Goal: Navigation & Orientation: Find specific page/section

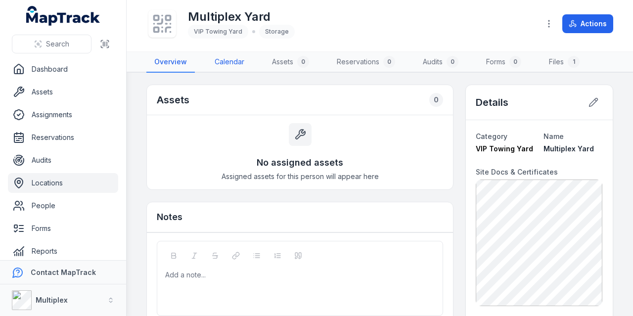
click at [231, 57] on link "Calendar" at bounding box center [229, 62] width 45 height 21
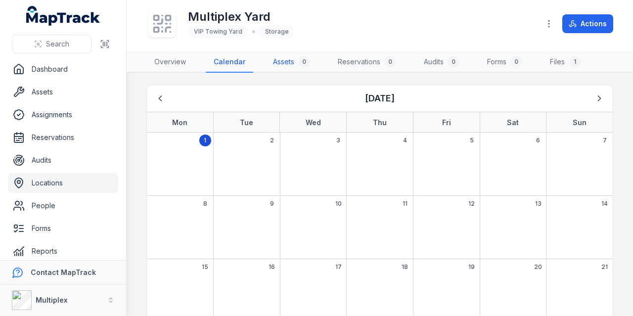
click at [278, 59] on link "Assets 0" at bounding box center [291, 62] width 53 height 21
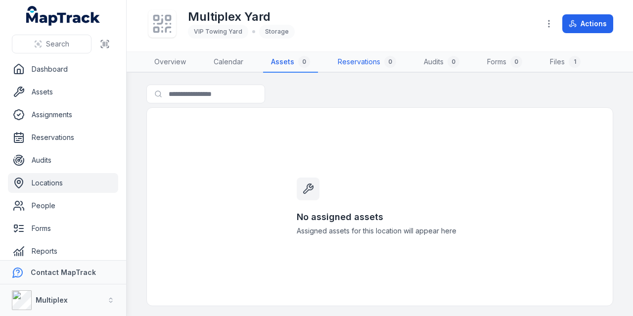
click at [341, 61] on link "Reservations 0" at bounding box center [367, 62] width 74 height 21
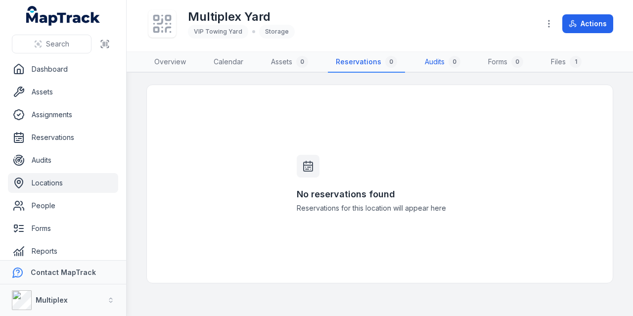
click at [430, 58] on link "Audits 0" at bounding box center [442, 62] width 51 height 21
click at [497, 58] on link "Forms 0" at bounding box center [504, 62] width 51 height 21
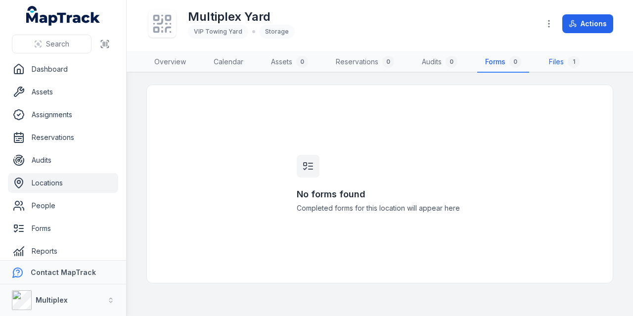
click at [560, 62] on link "Files 1" at bounding box center [564, 62] width 46 height 21
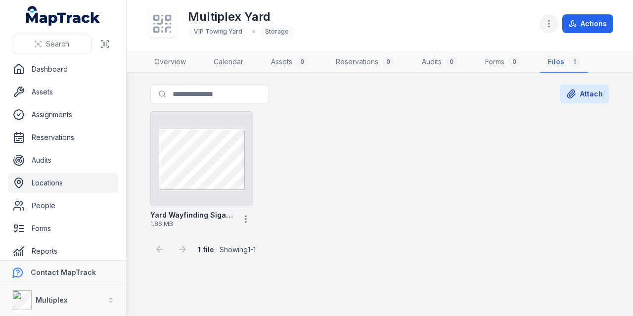
click at [549, 27] on circle "button" at bounding box center [548, 26] width 1 height 1
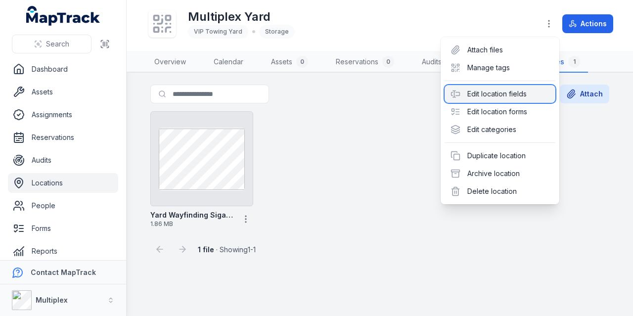
click at [511, 97] on div "Edit location fields" at bounding box center [499, 94] width 111 height 18
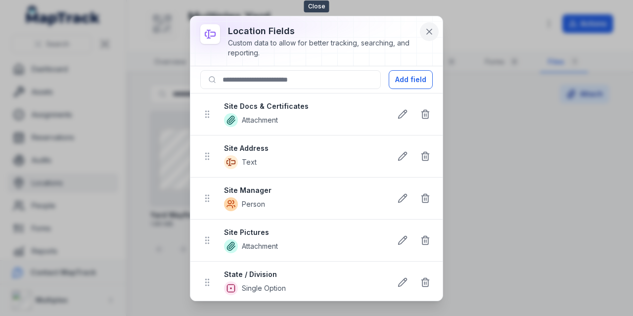
click at [428, 31] on icon at bounding box center [429, 32] width 10 height 10
